Goal: Task Accomplishment & Management: Manage account settings

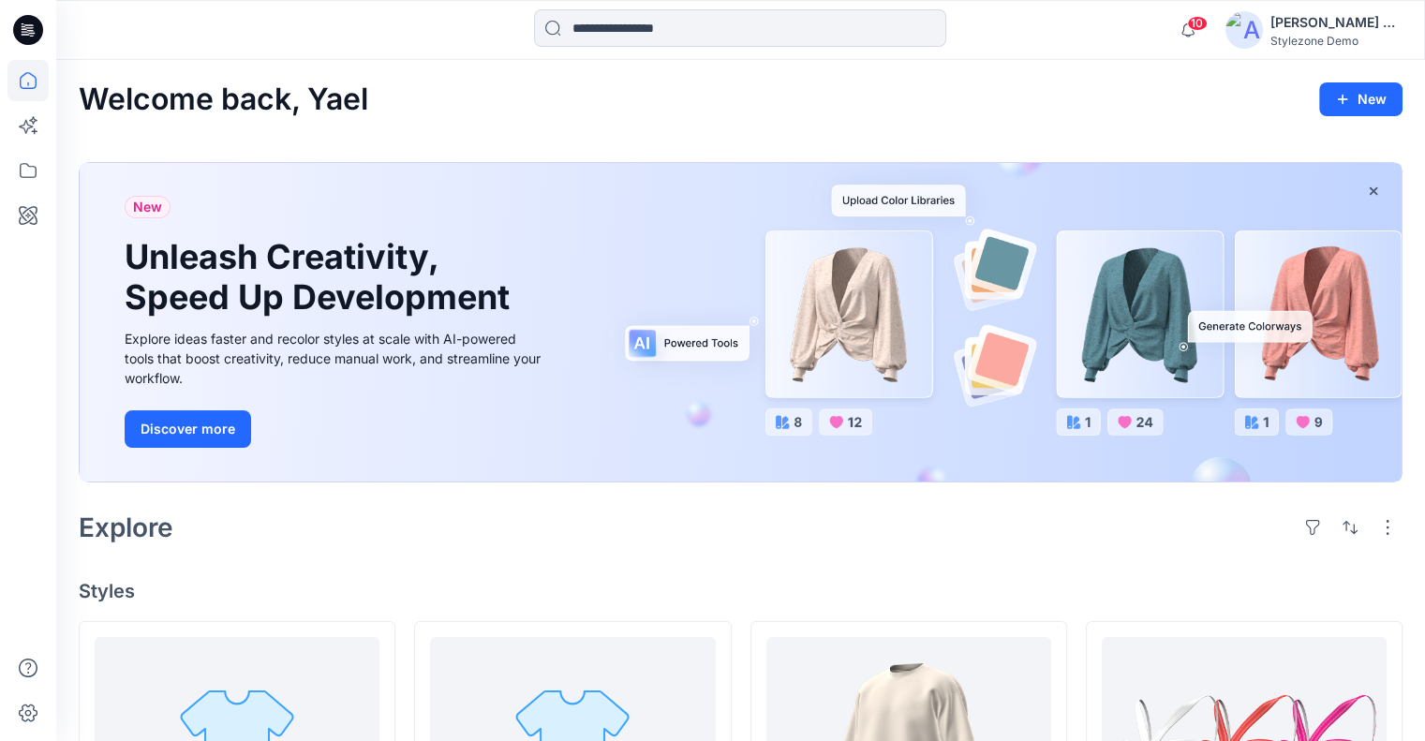
drag, startPoint x: 1362, startPoint y: 100, endPoint x: 1348, endPoint y: 119, distance: 23.4
click at [1362, 100] on button "New" at bounding box center [1360, 99] width 83 height 34
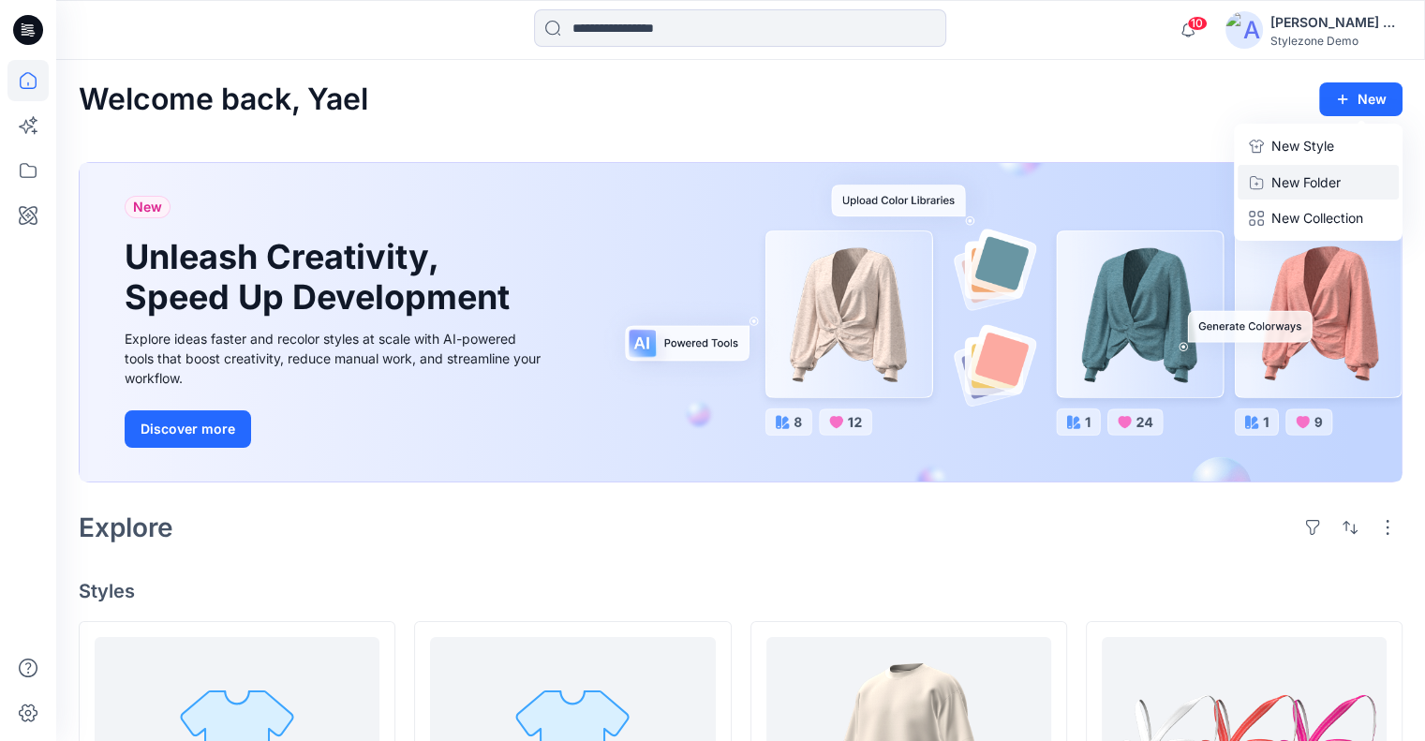
click at [1300, 176] on p "New Folder" at bounding box center [1306, 182] width 69 height 20
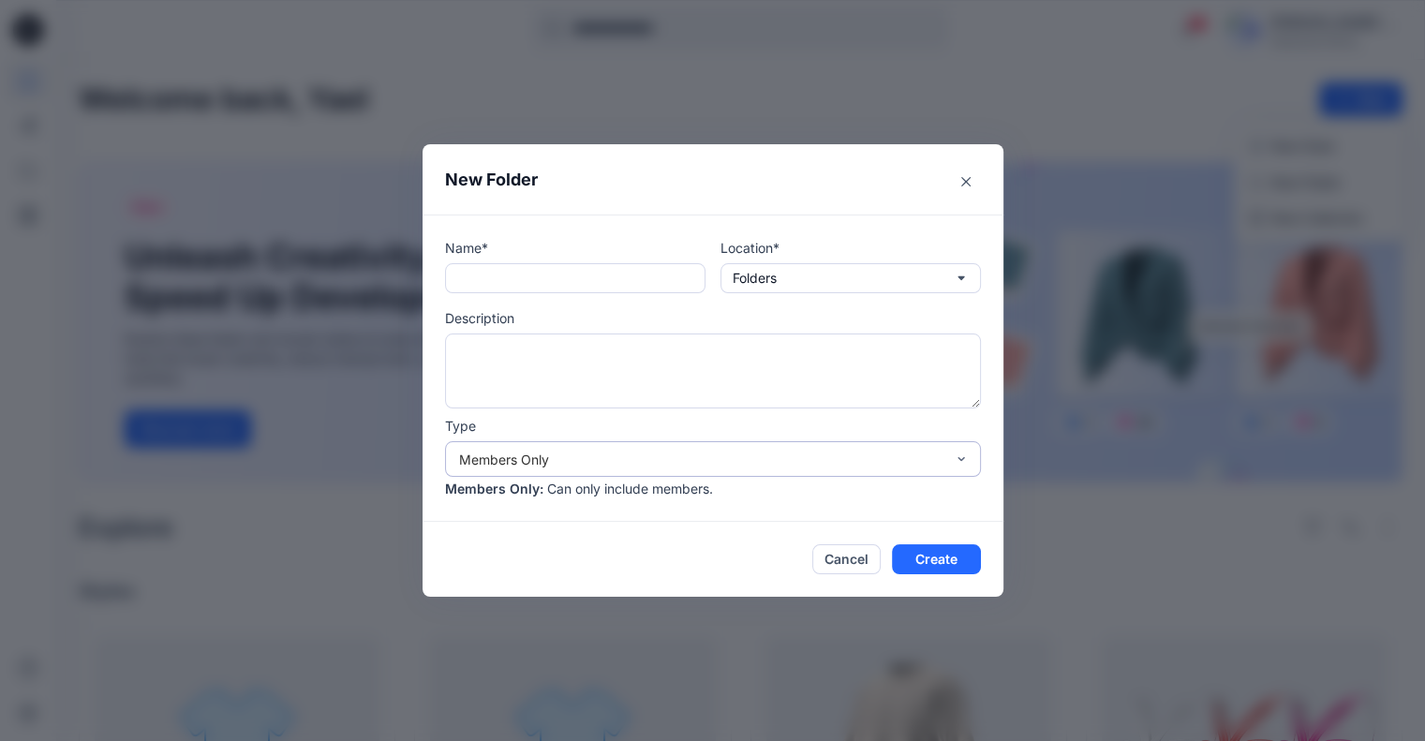
click at [531, 463] on div "Members Only" at bounding box center [701, 460] width 485 height 20
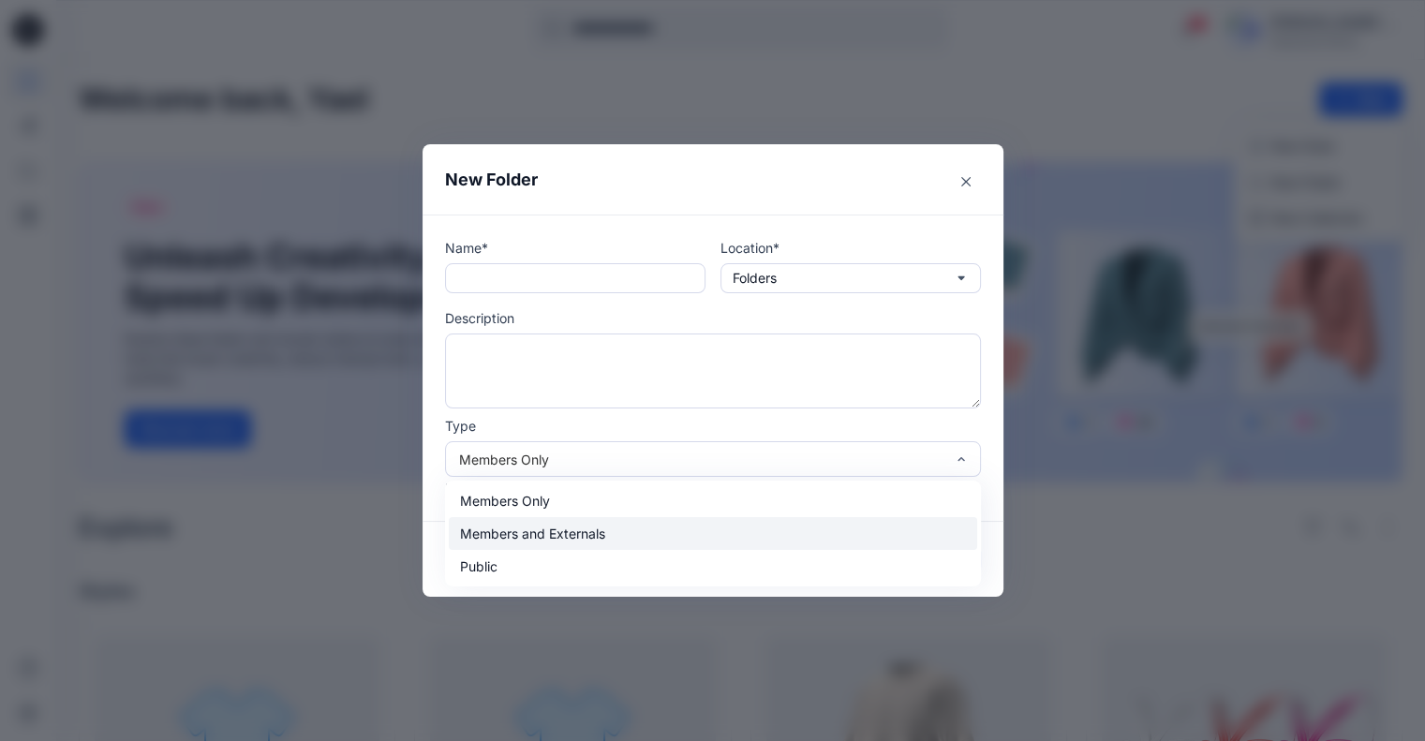
click at [543, 532] on div "Members and Externals" at bounding box center [713, 533] width 528 height 33
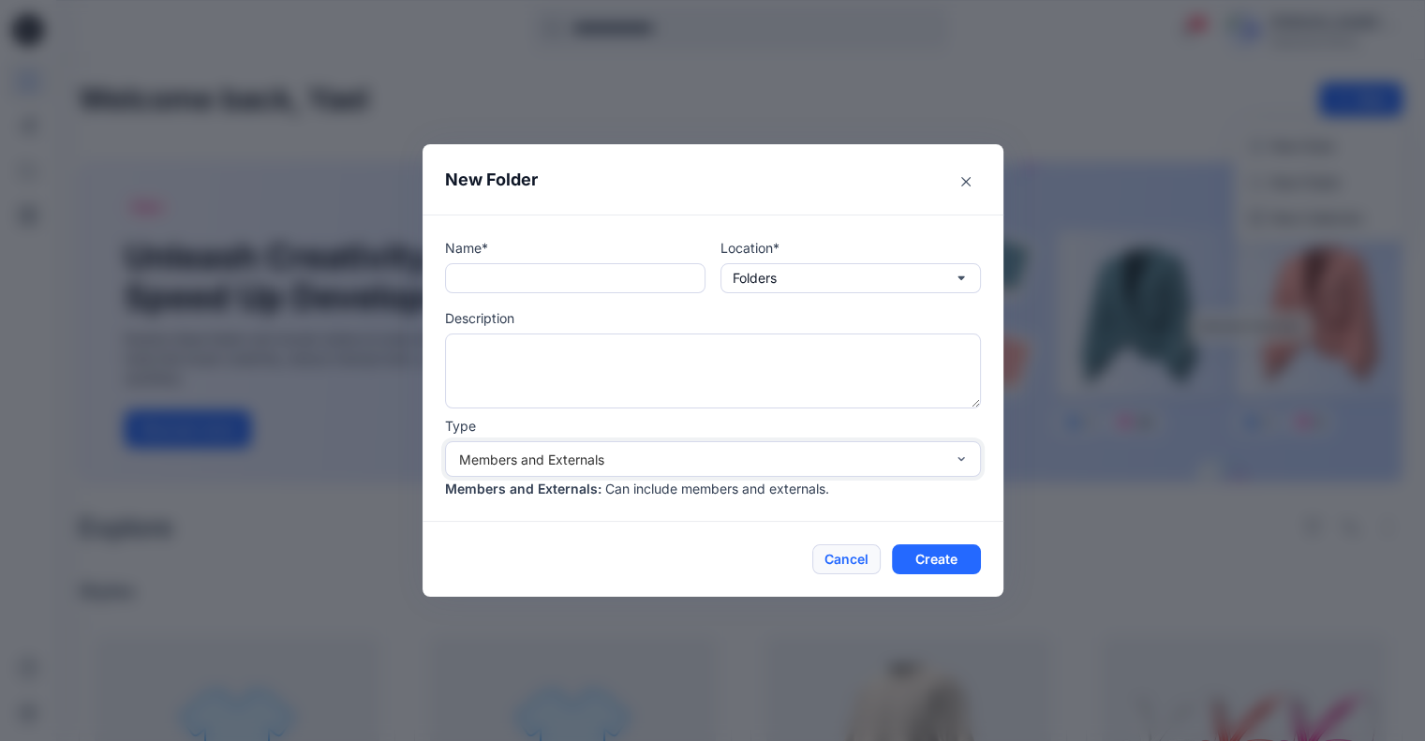
click at [866, 559] on button "Cancel" at bounding box center [846, 559] width 68 height 30
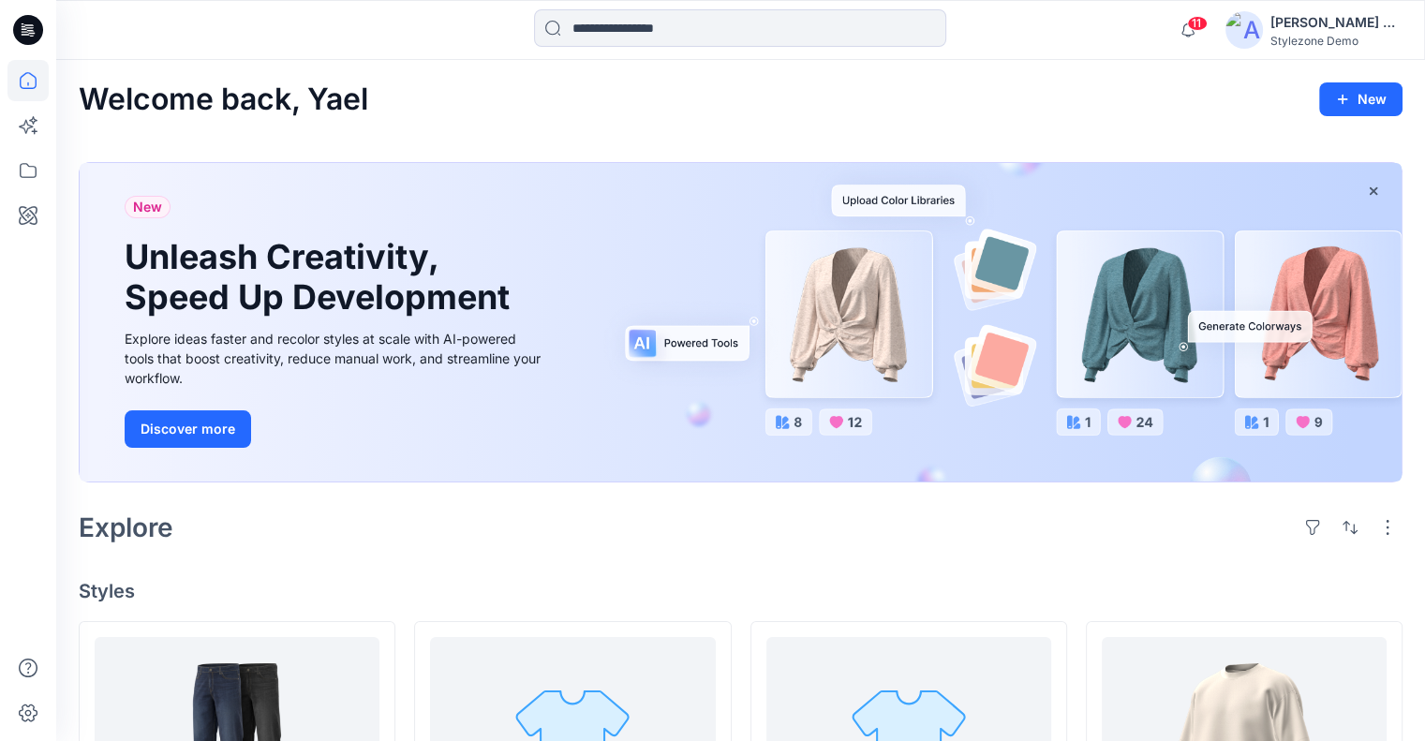
click at [1373, 85] on button "New" at bounding box center [1360, 99] width 83 height 34
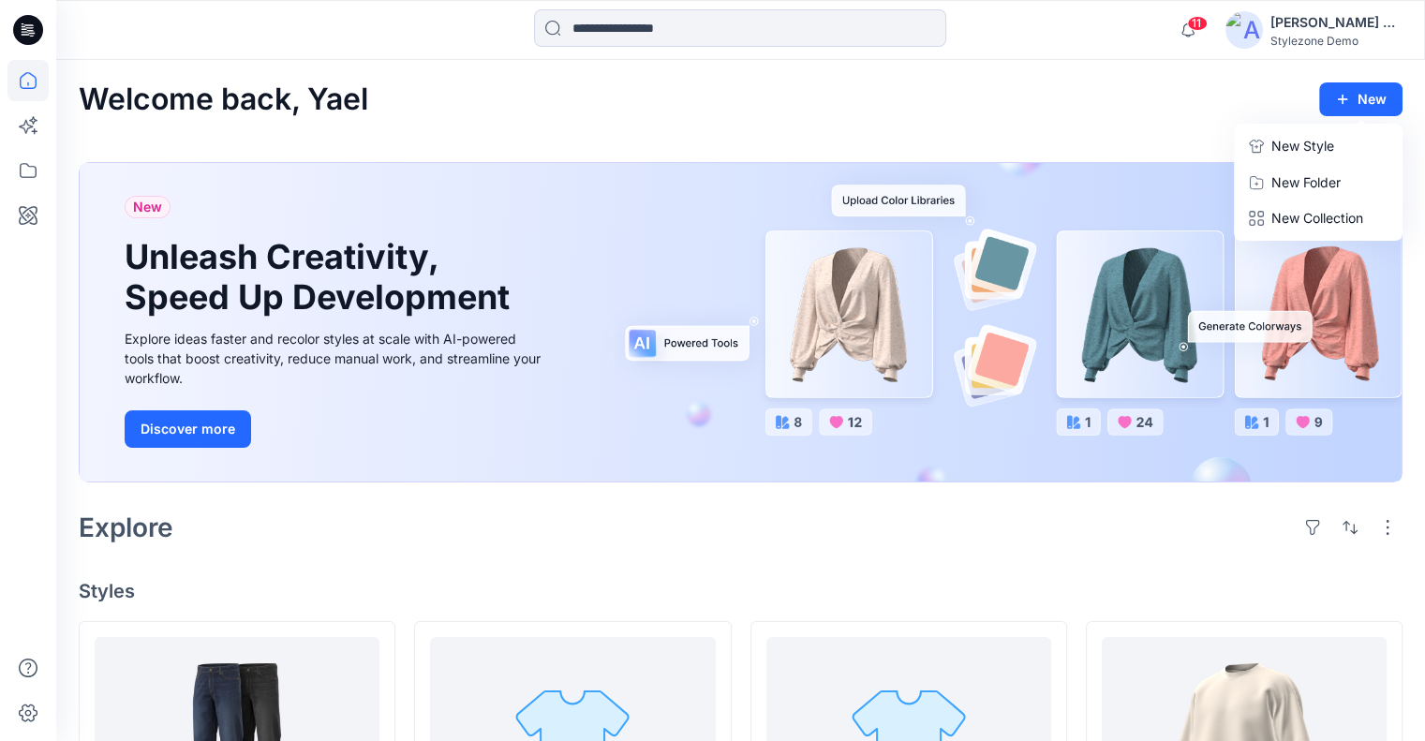
click at [1138, 98] on div "Welcome back, Yael New New Style New Folder New Collection" at bounding box center [741, 99] width 1324 height 35
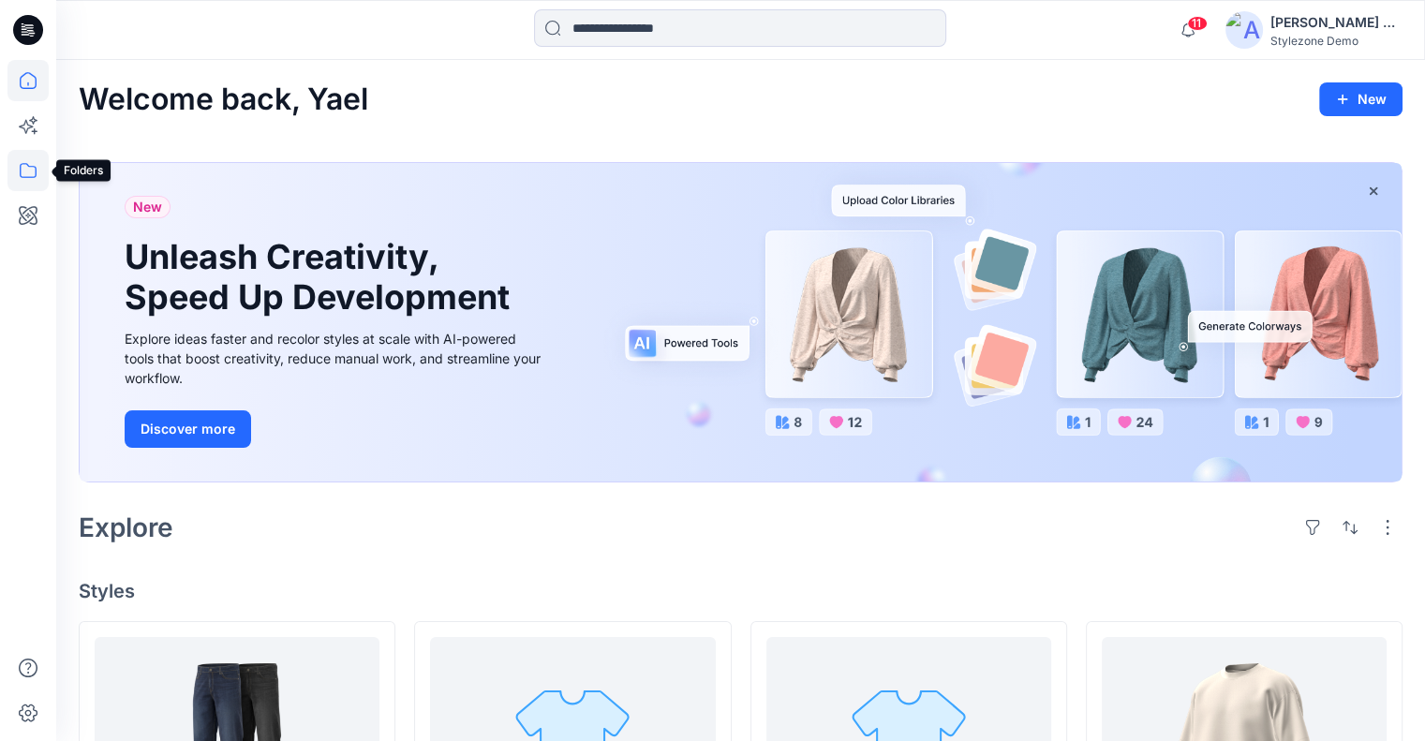
click at [26, 175] on icon at bounding box center [27, 170] width 41 height 41
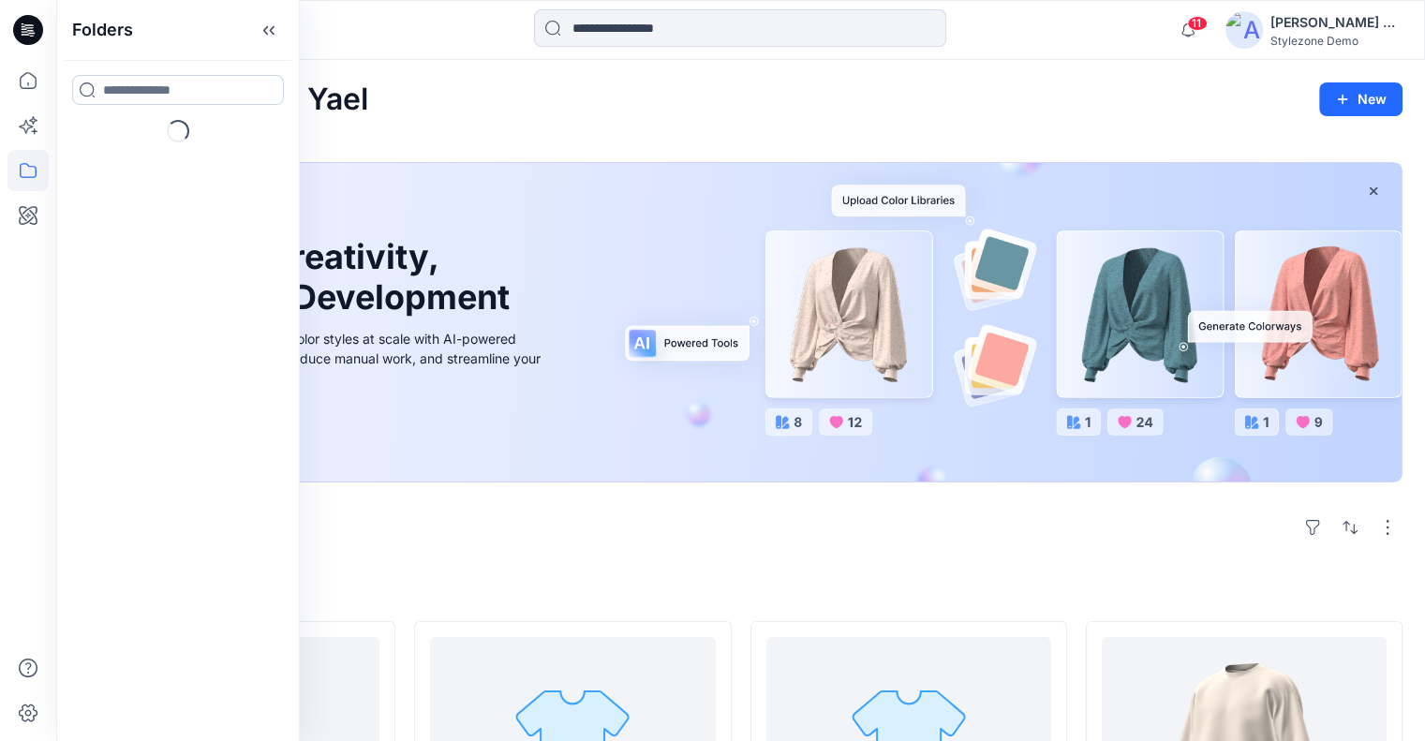
click at [194, 97] on input at bounding box center [178, 90] width 212 height 30
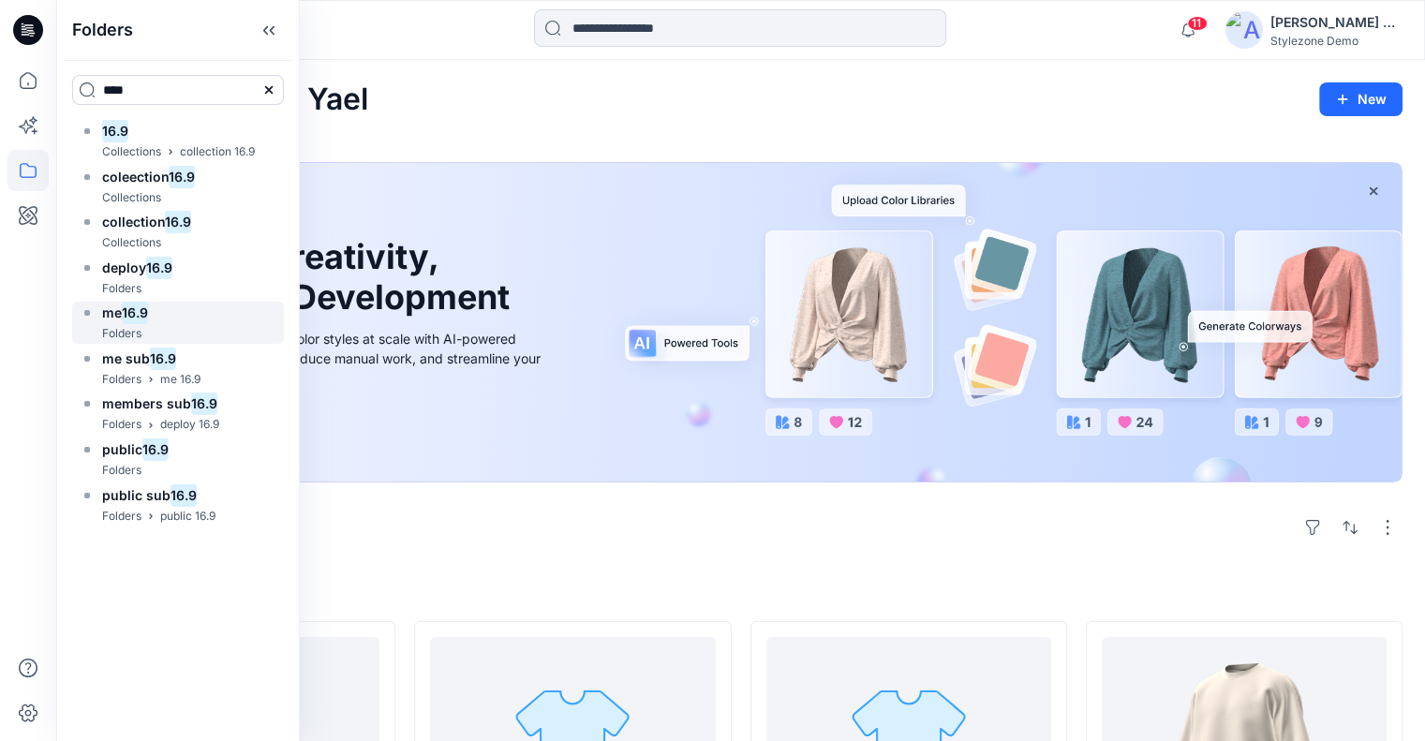
type input "****"
click at [137, 314] on mark "16.9" at bounding box center [135, 312] width 26 height 25
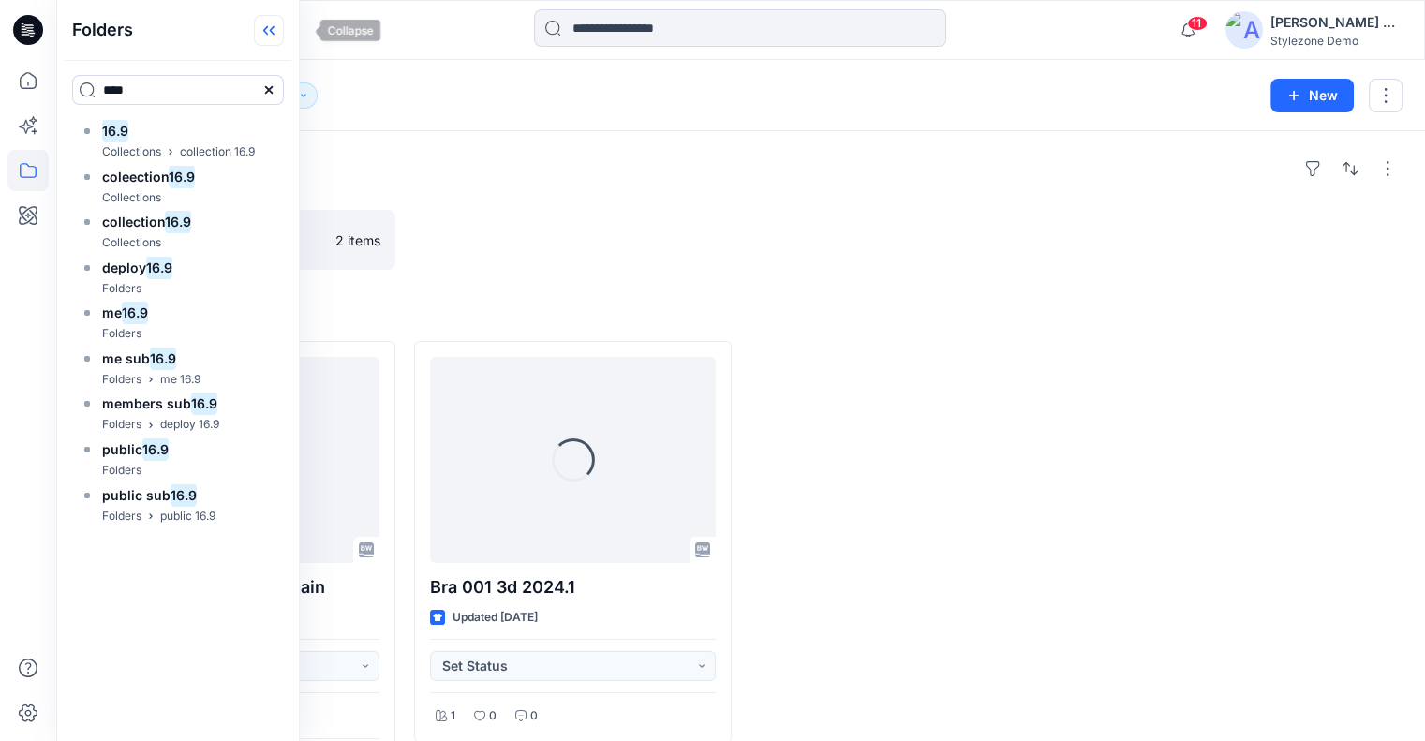
click at [284, 32] on icon at bounding box center [269, 30] width 30 height 31
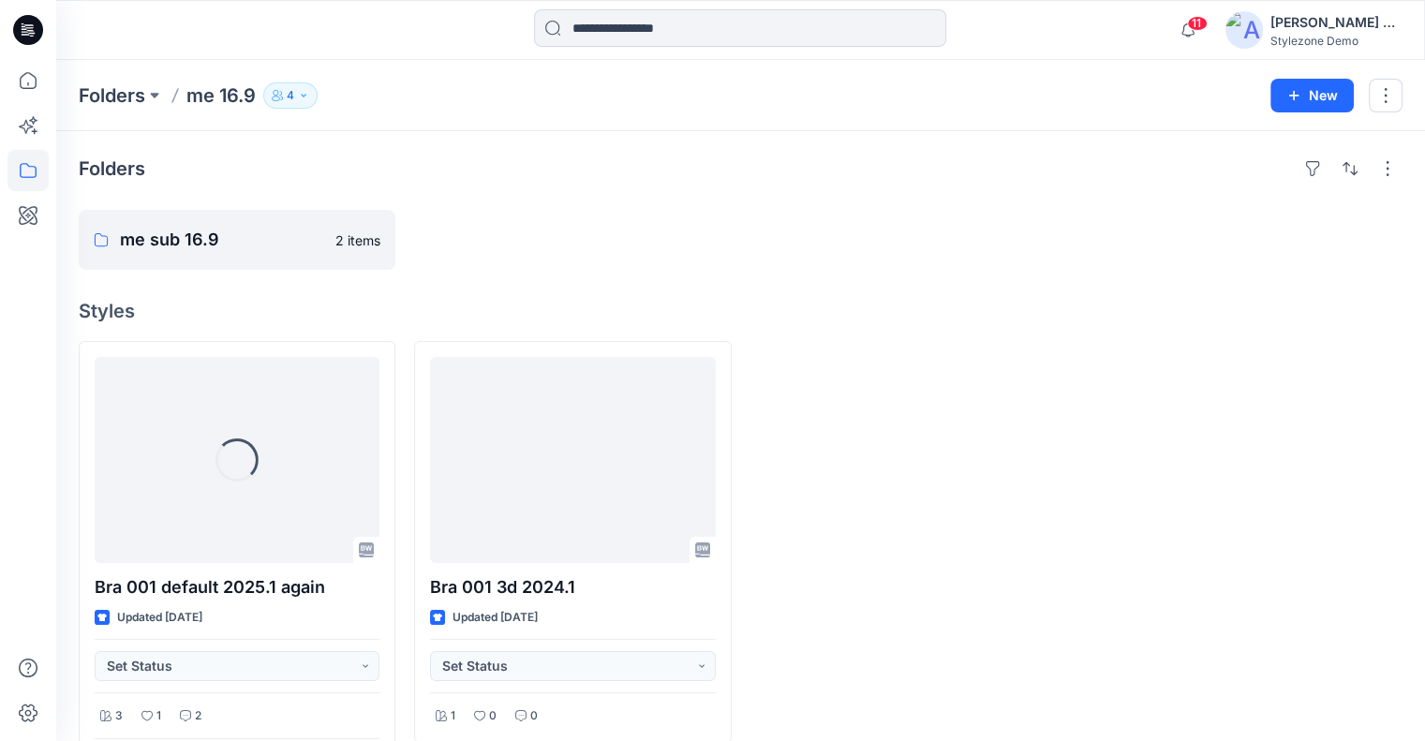
click at [296, 89] on button "4" at bounding box center [290, 95] width 54 height 26
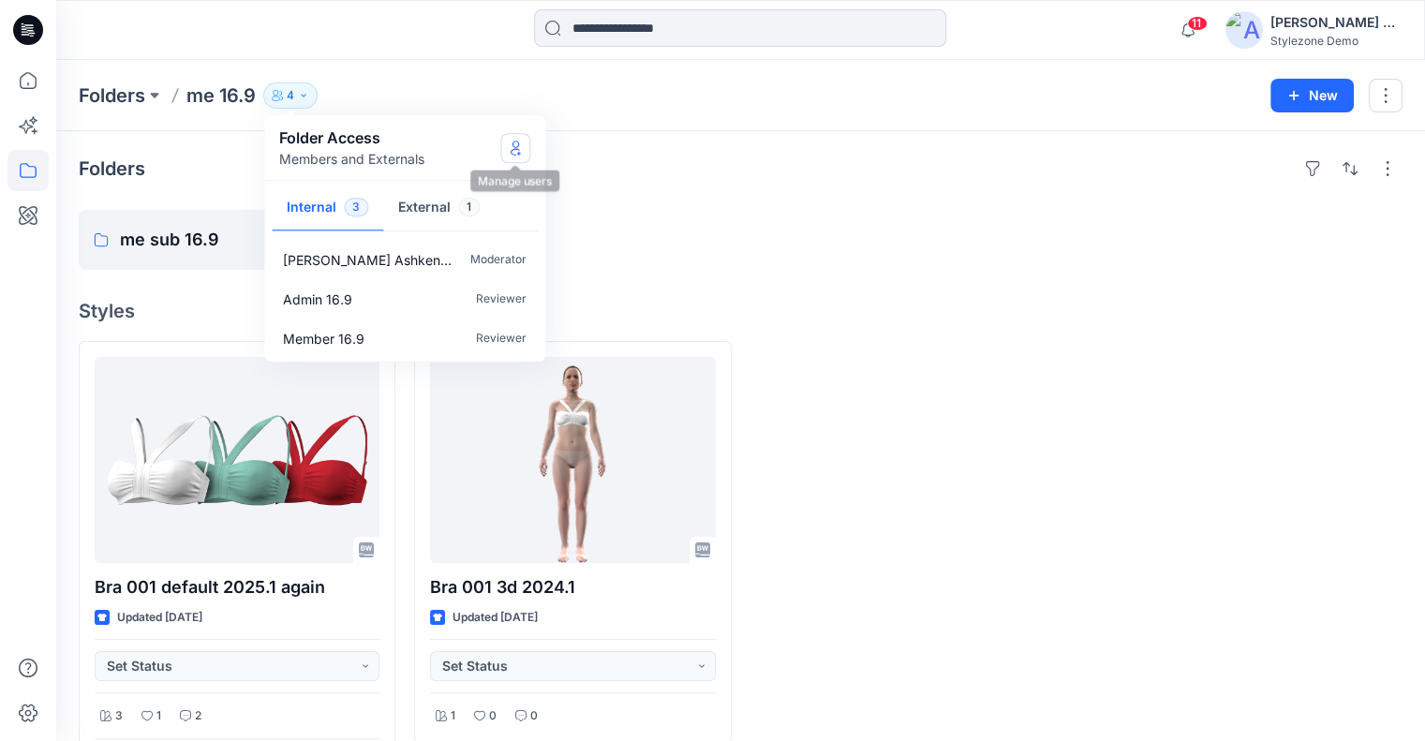
click at [520, 157] on button "Manage Users" at bounding box center [515, 148] width 30 height 30
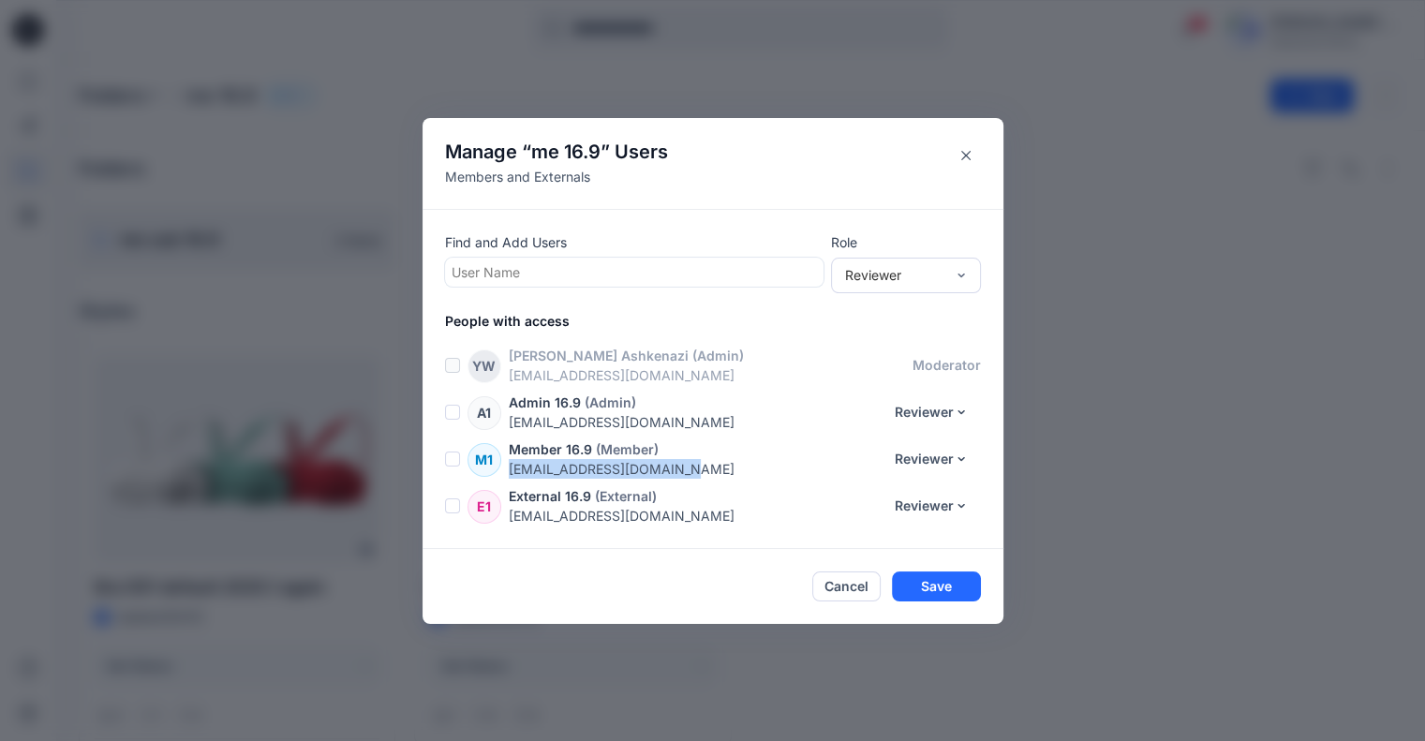
drag, startPoint x: 710, startPoint y: 474, endPoint x: 515, endPoint y: 472, distance: 194.9
click at [515, 472] on p "deploymem169@yopmail.com" at bounding box center [696, 469] width 374 height 20
copy p "deploymem169@yopmail.com"
click at [939, 462] on button "Reviewer" at bounding box center [932, 459] width 98 height 30
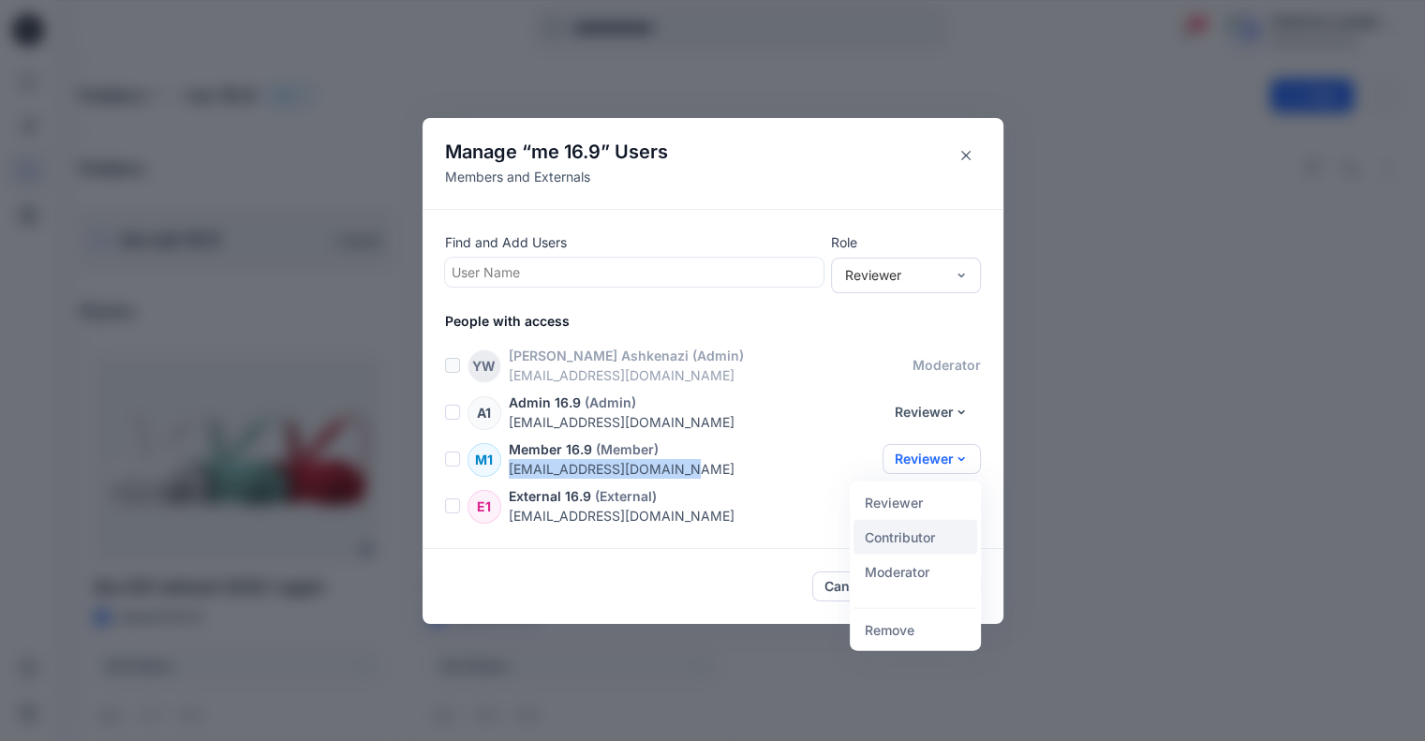
click at [926, 541] on button "Contributor" at bounding box center [916, 536] width 124 height 35
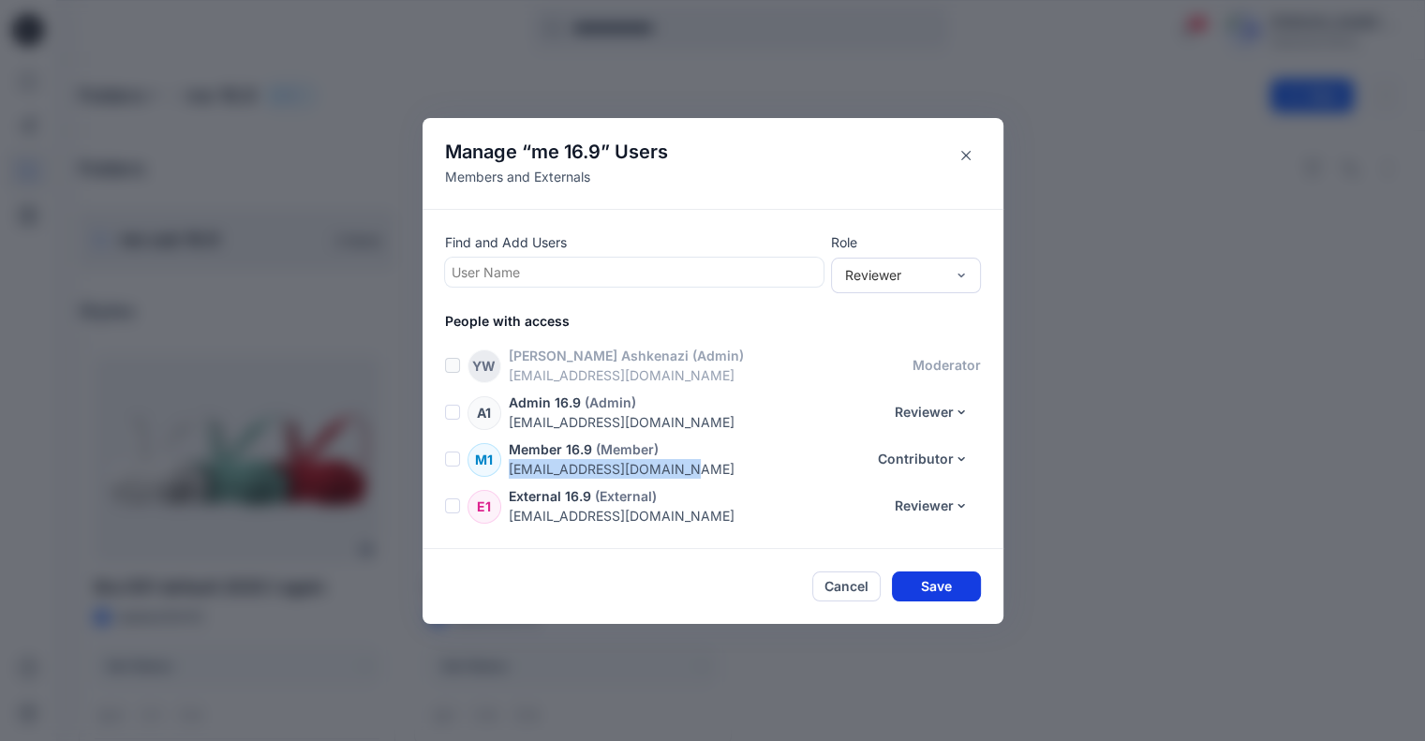
click at [957, 574] on button "Save" at bounding box center [936, 587] width 89 height 30
click at [953, 588] on button "Save" at bounding box center [936, 587] width 89 height 30
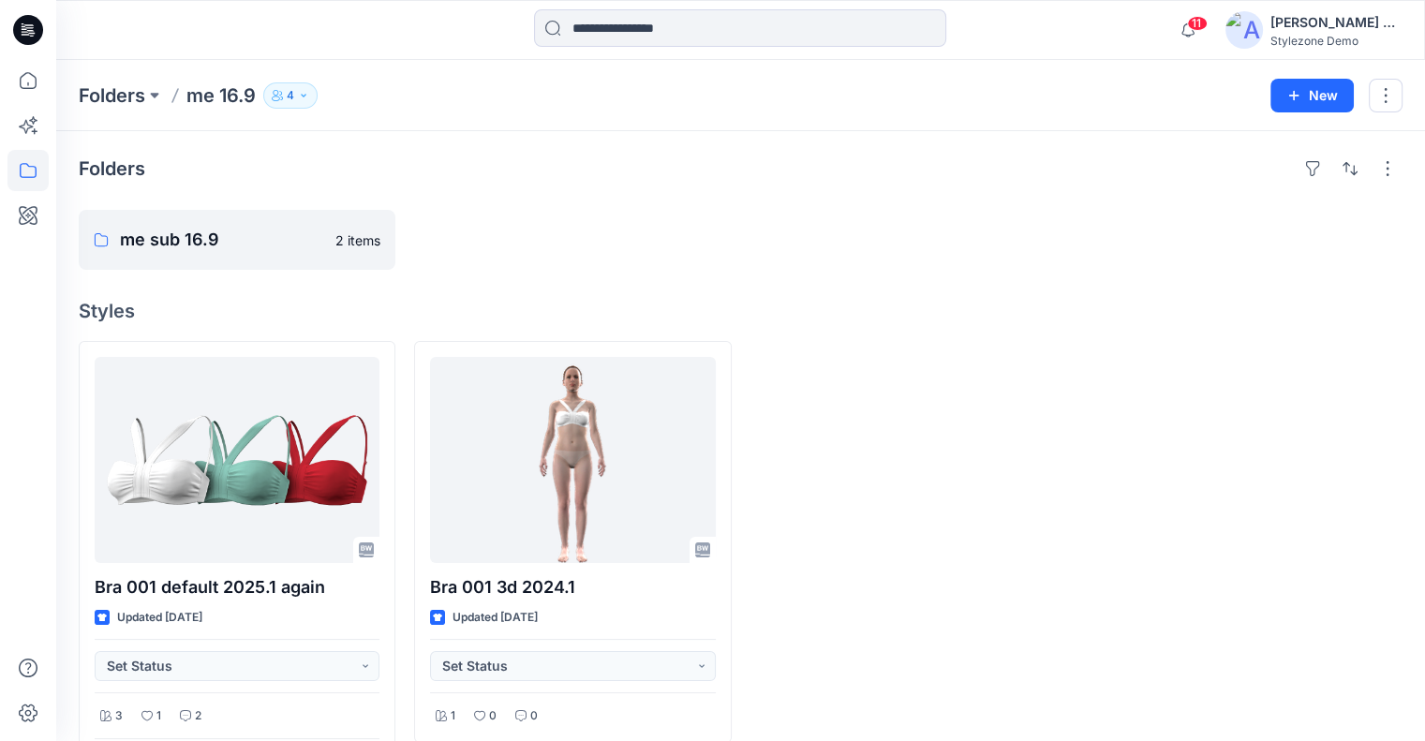
click at [291, 94] on p "4" at bounding box center [290, 95] width 7 height 21
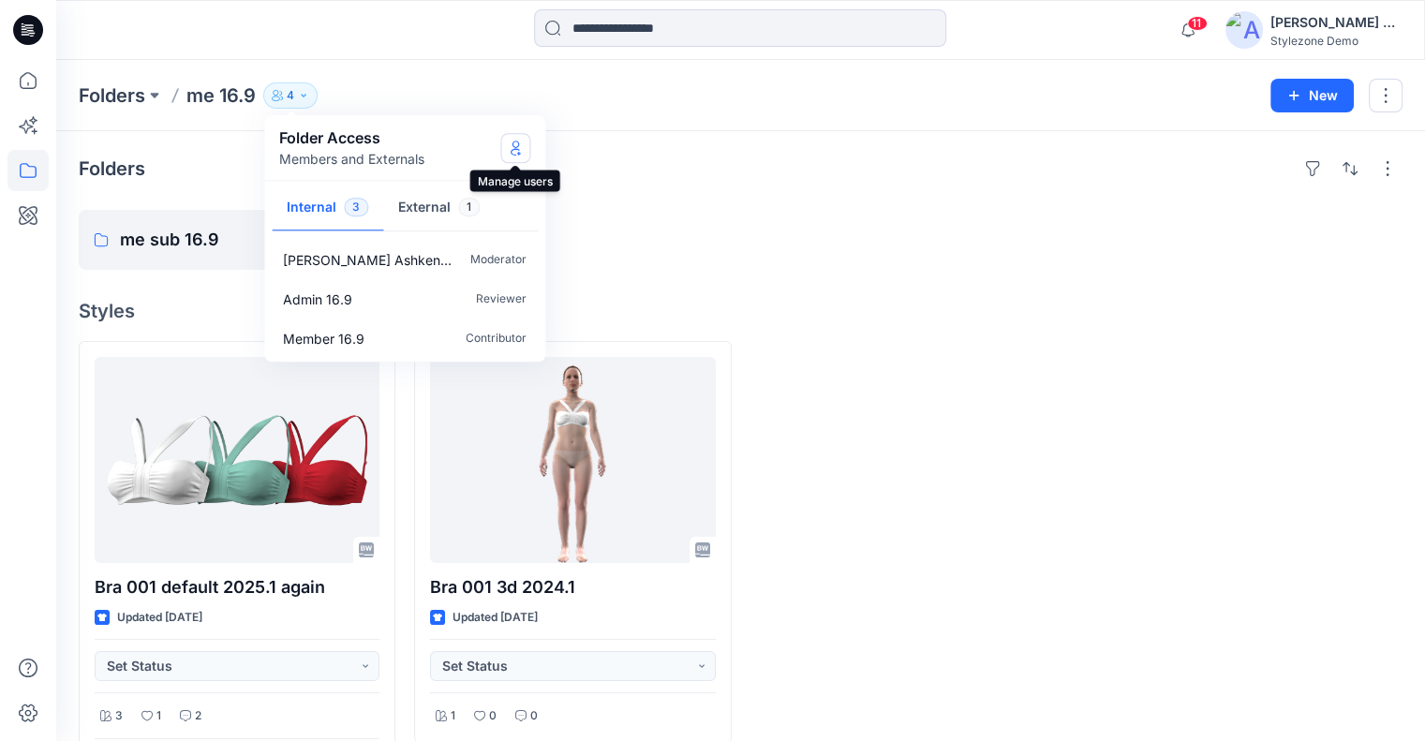
click at [511, 144] on icon "Manage Users" at bounding box center [515, 148] width 15 height 15
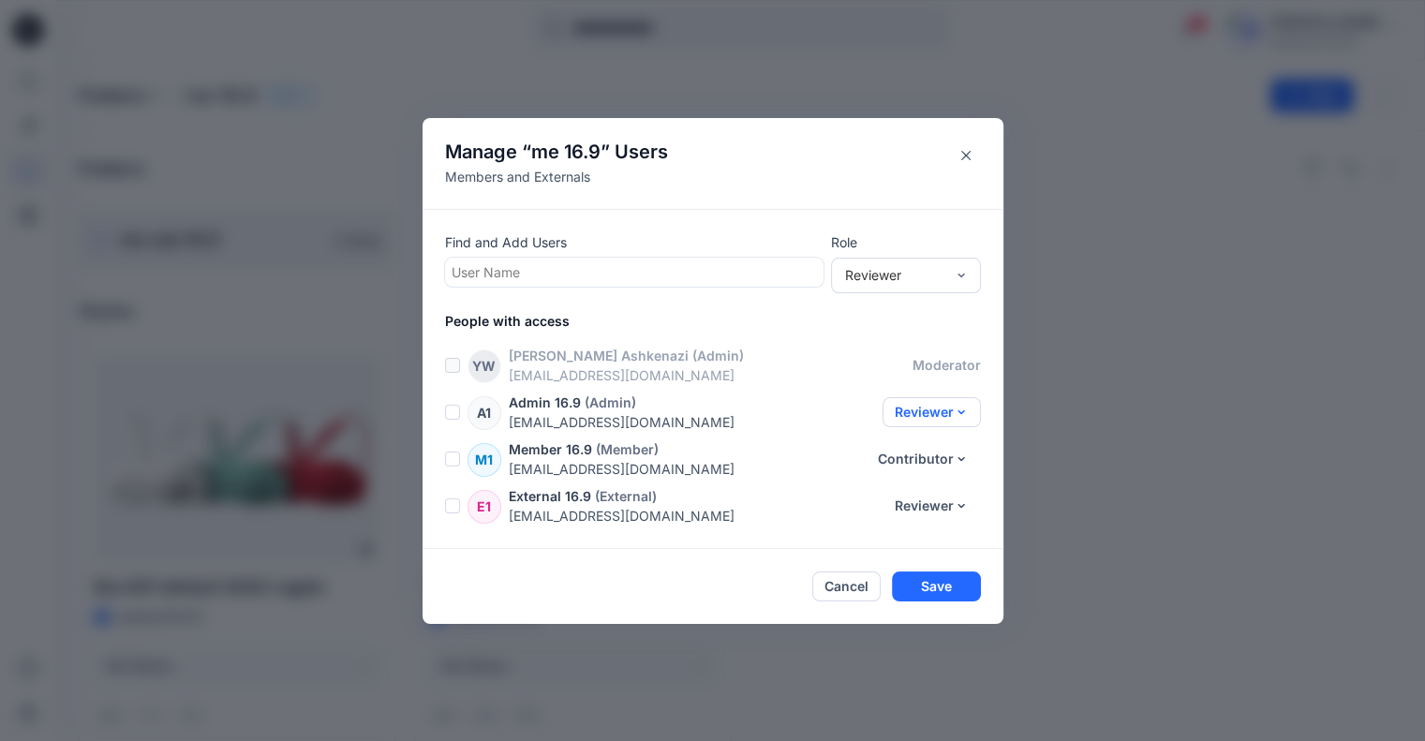
click at [938, 410] on button "Reviewer" at bounding box center [932, 412] width 98 height 30
click at [927, 519] on button "Moderator" at bounding box center [916, 525] width 124 height 35
click at [931, 409] on button "Moderator" at bounding box center [927, 412] width 108 height 30
click at [919, 478] on button "Contributor" at bounding box center [916, 490] width 124 height 35
click at [958, 587] on button "Save" at bounding box center [936, 587] width 89 height 30
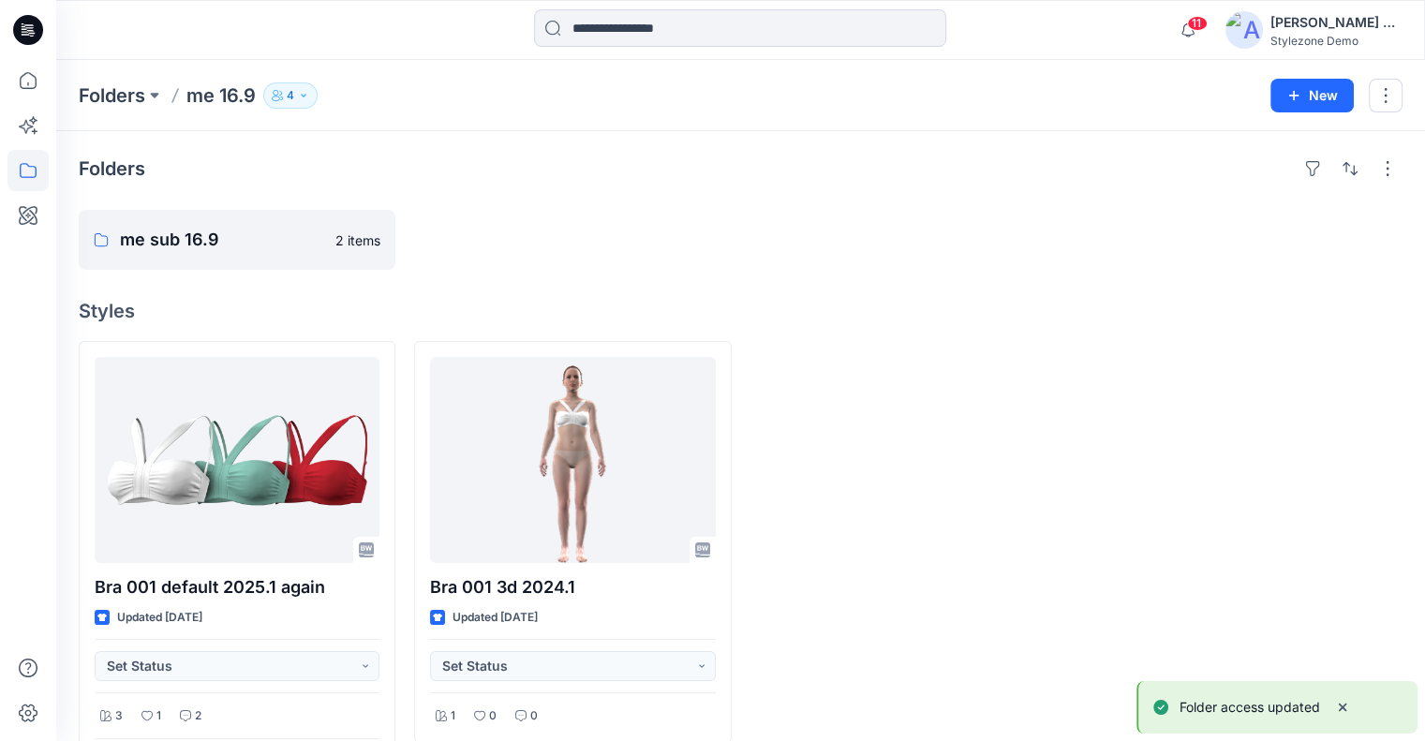
click at [286, 88] on button "4" at bounding box center [290, 95] width 54 height 26
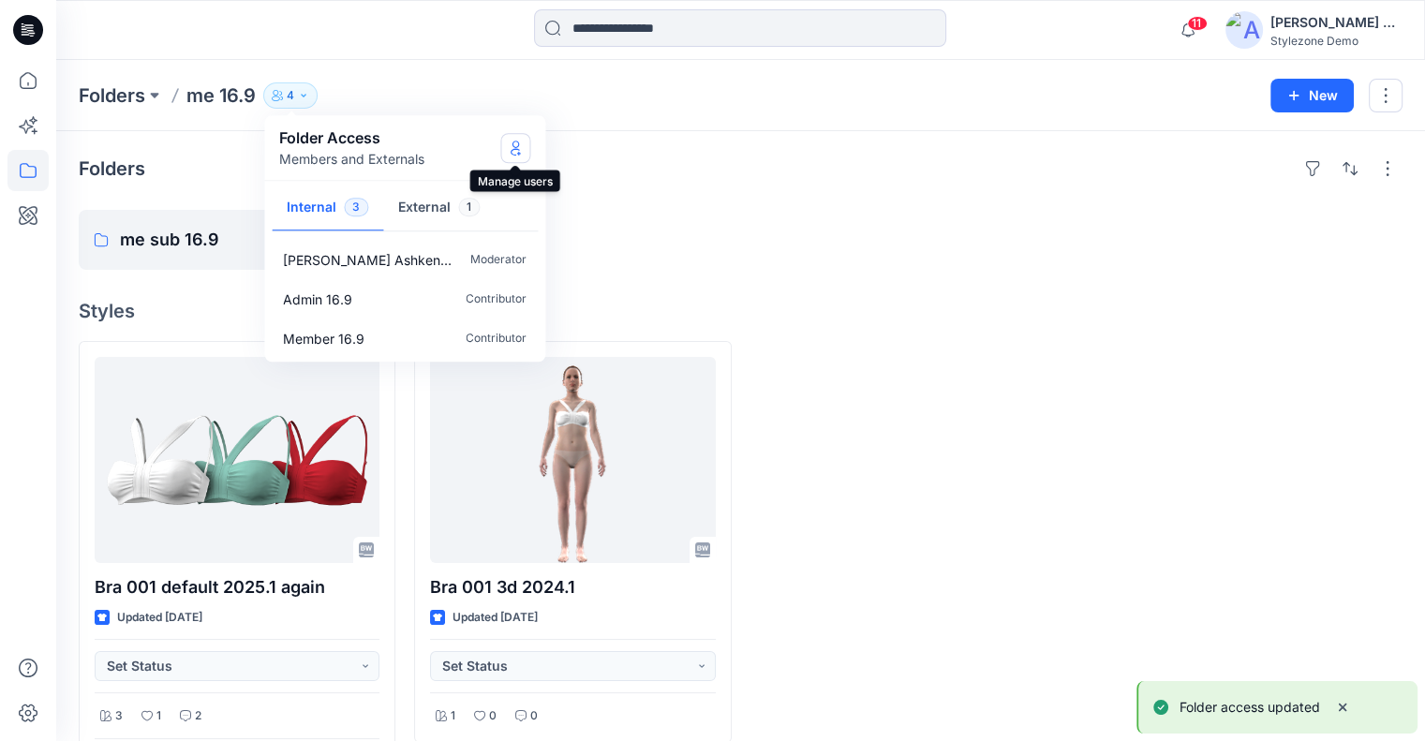
click at [512, 143] on icon "Manage Users" at bounding box center [515, 148] width 15 height 15
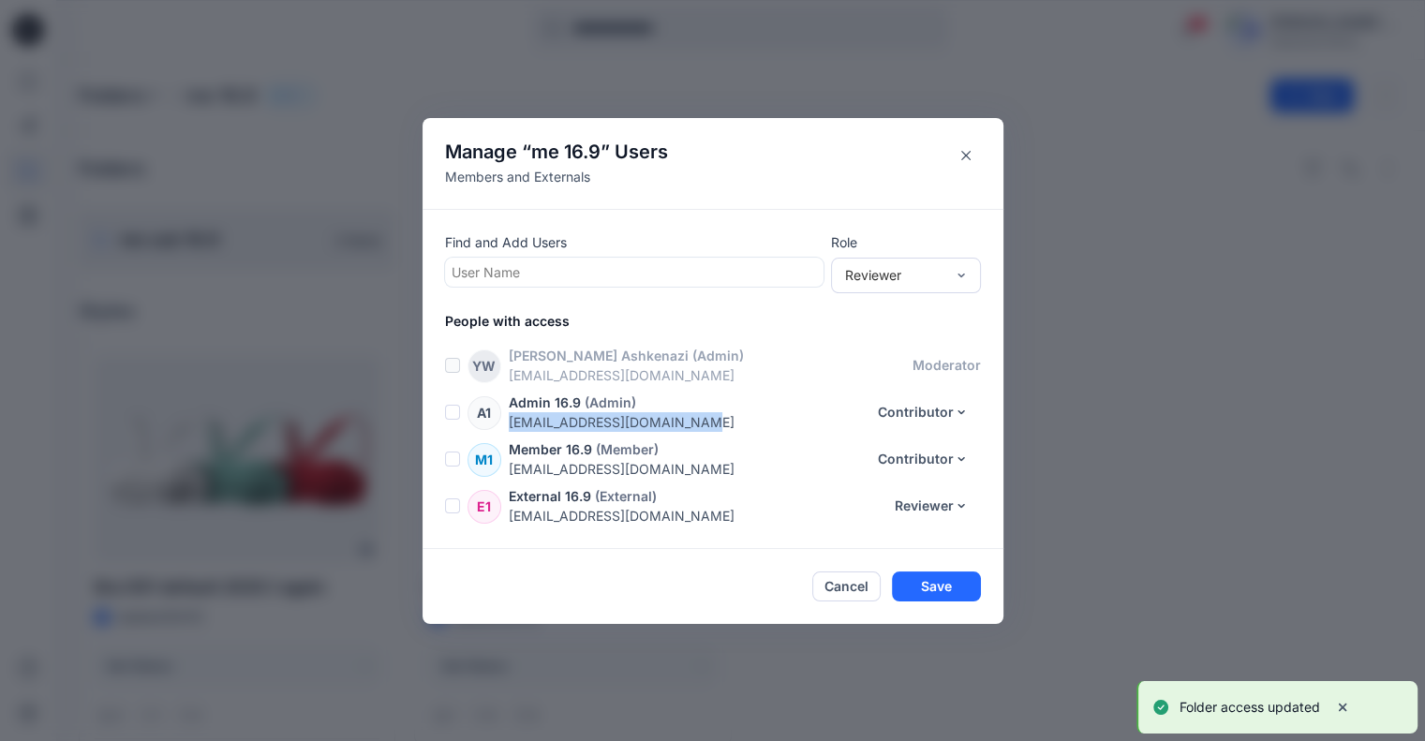
drag, startPoint x: 737, startPoint y: 426, endPoint x: 517, endPoint y: 429, distance: 220.2
click at [517, 429] on p "deployadmin169@yopmail.com" at bounding box center [687, 422] width 357 height 20
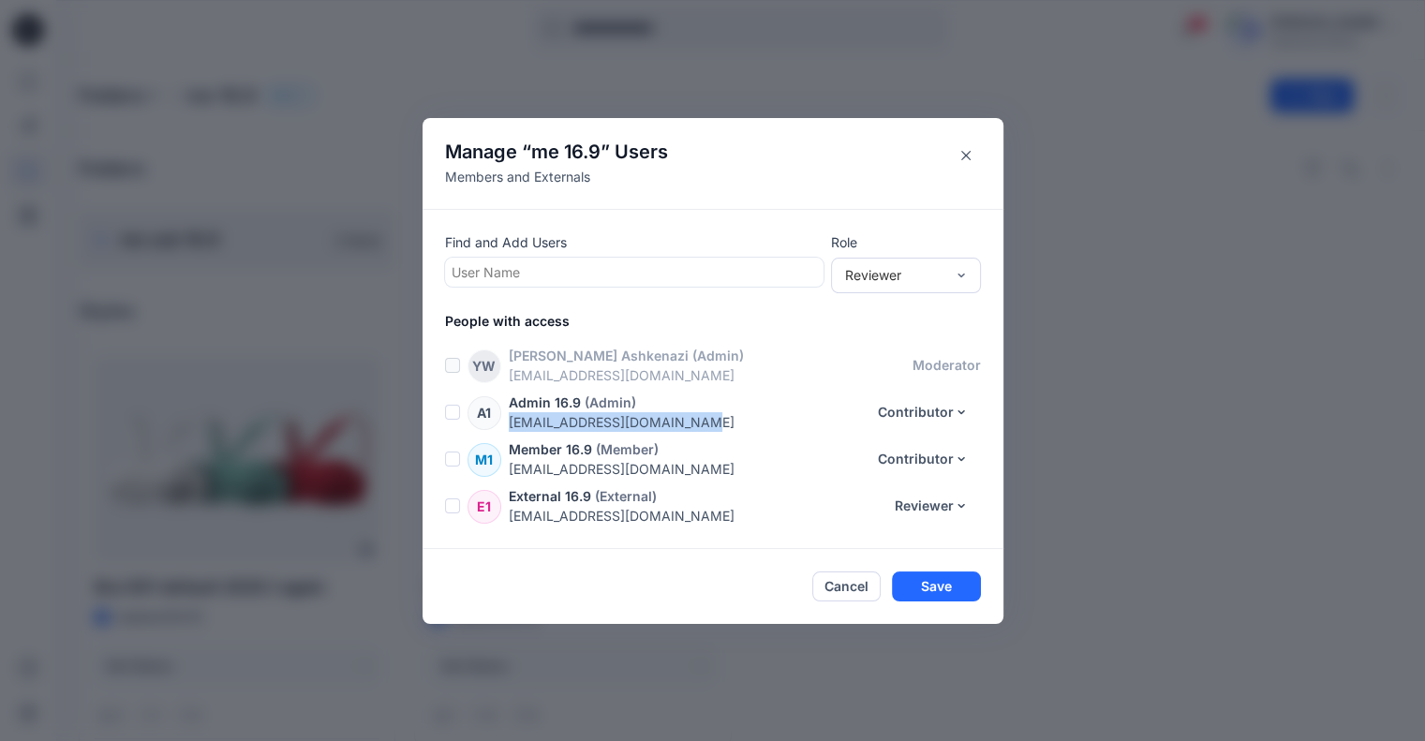
copy p "deployadmin169@yopmail.com"
click at [851, 586] on button "Cancel" at bounding box center [846, 587] width 68 height 30
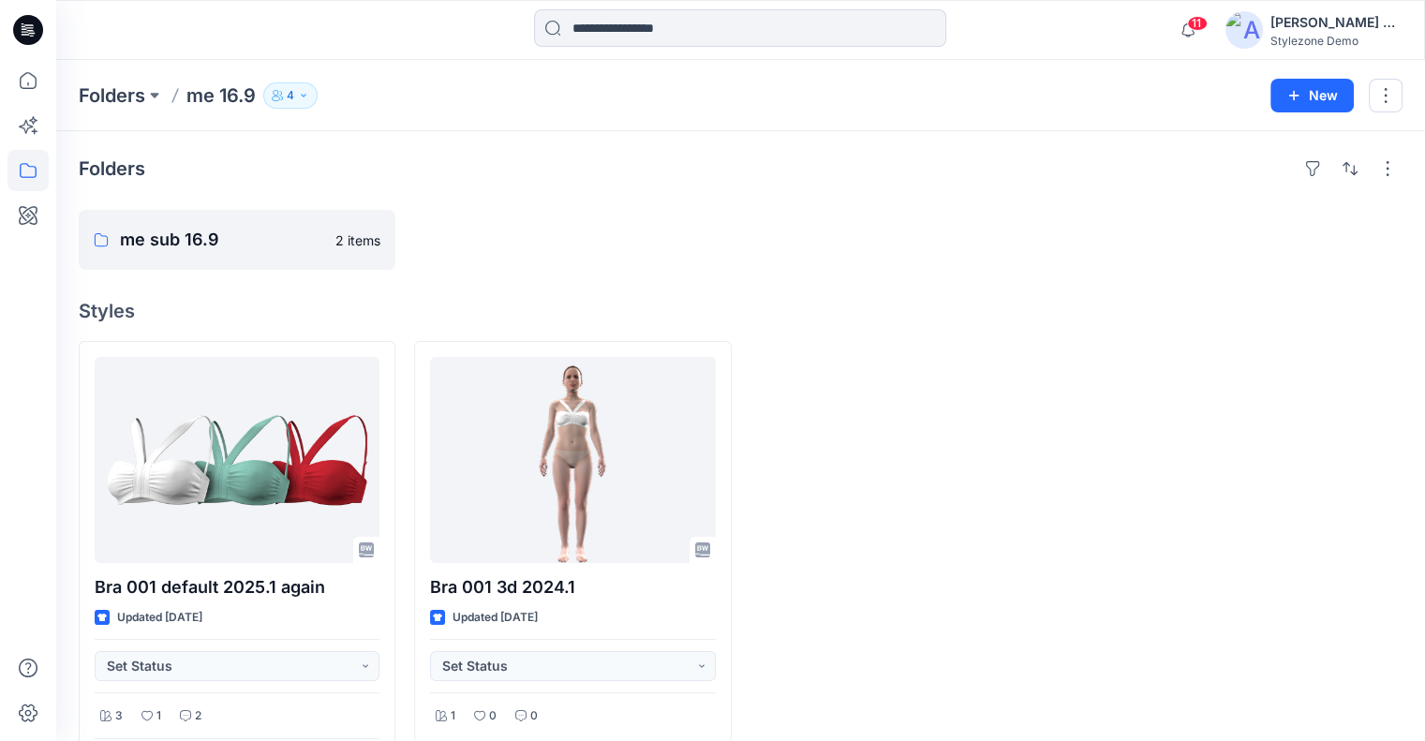
click at [307, 94] on icon "button" at bounding box center [303, 95] width 11 height 11
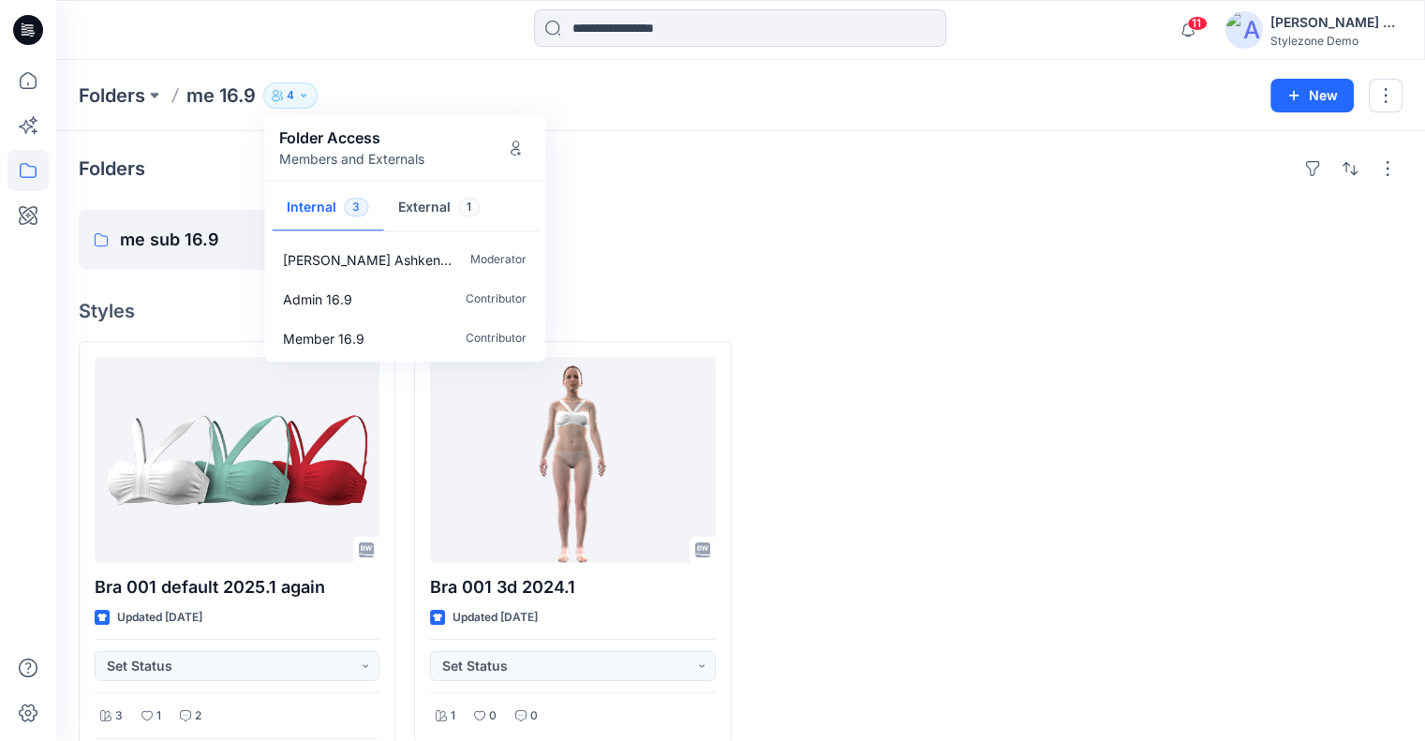
click at [741, 213] on div "me sub 16.9 2 items" at bounding box center [741, 240] width 1324 height 60
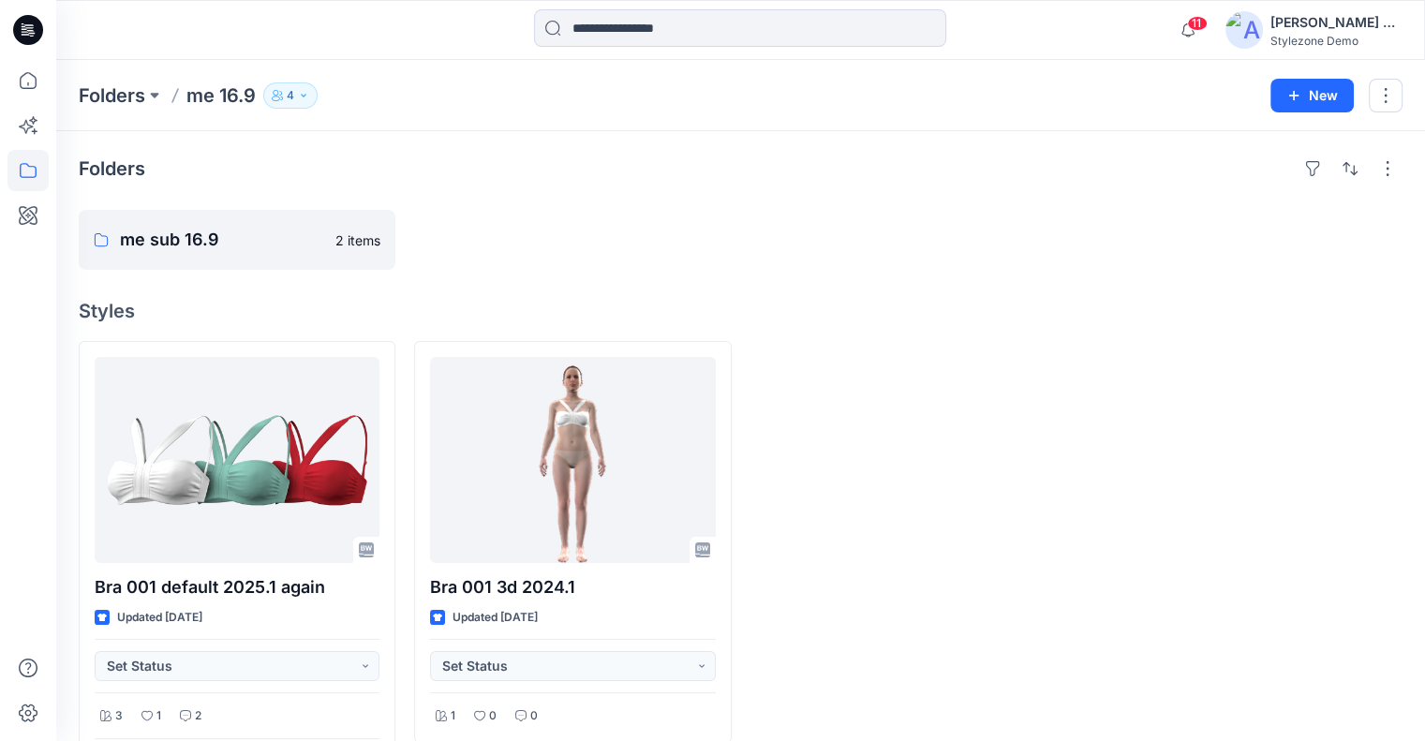
click at [290, 99] on p "4" at bounding box center [290, 95] width 7 height 21
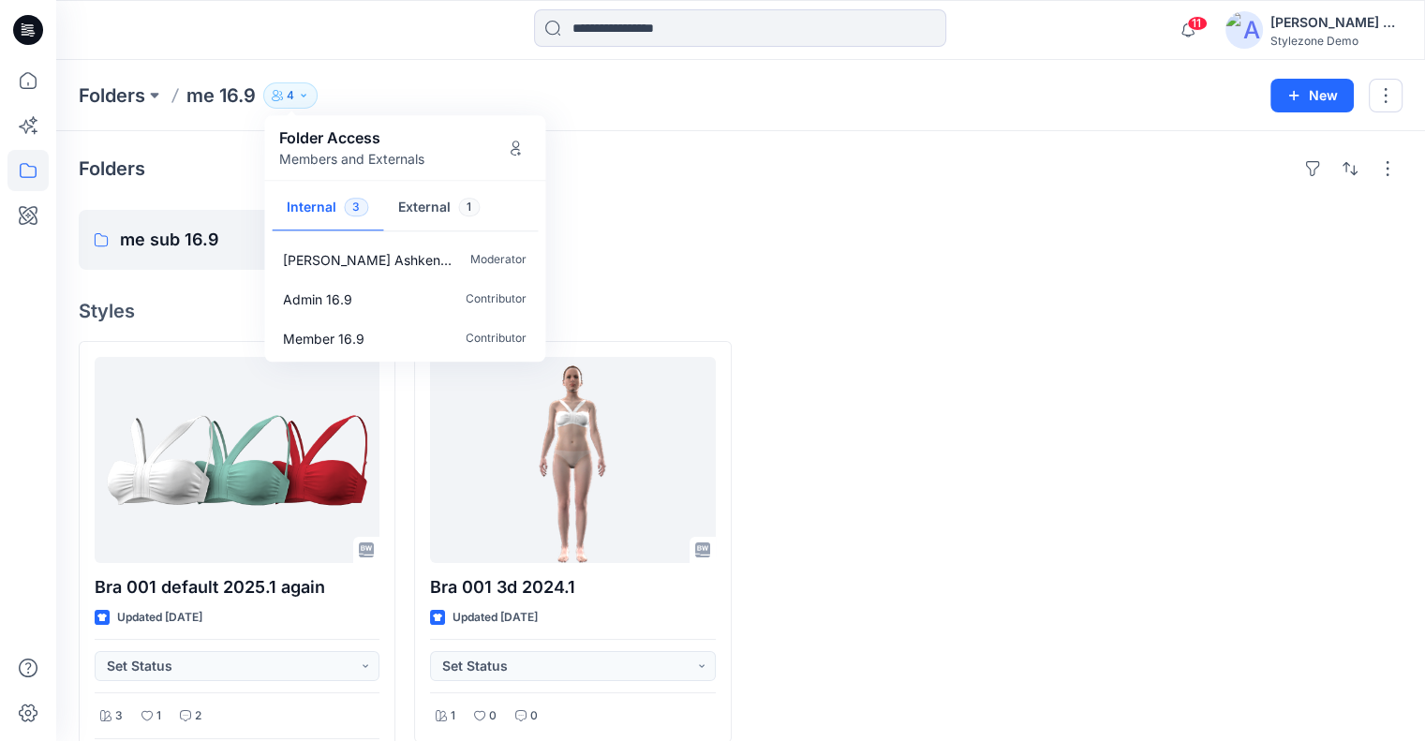
click at [749, 224] on div "me sub 16.9 2 items" at bounding box center [741, 240] width 1324 height 60
